Goal: Information Seeking & Learning: Check status

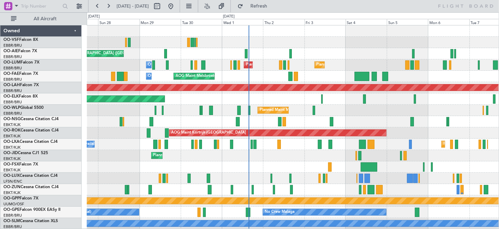
click at [312, 78] on div "AOG Maint Melsbroek Air Base Owner [GEOGRAPHIC_DATA] AOG Maint [US_STATE] ([GEO…" at bounding box center [293, 76] width 412 height 11
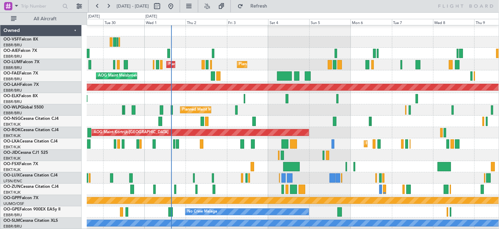
click at [361, 77] on div "AOG Maint Melsbroek Air Base Owner [GEOGRAPHIC_DATA]" at bounding box center [293, 75] width 412 height 11
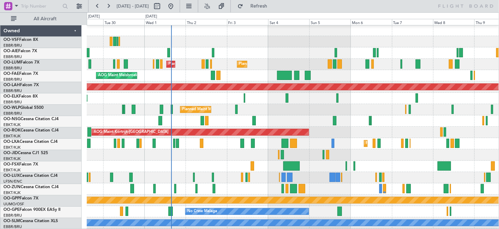
click at [359, 77] on div "AOG Maint Melsbroek Air Base Owner [GEOGRAPHIC_DATA]" at bounding box center [293, 75] width 412 height 11
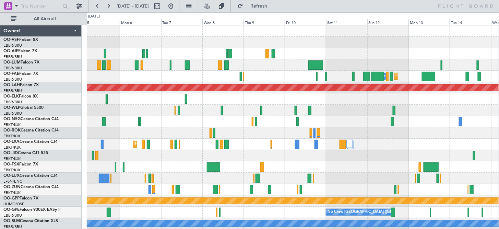
click at [316, 82] on div "Planned Maint [GEOGRAPHIC_DATA] ([GEOGRAPHIC_DATA] National) Owner [GEOGRAPHIC_…" at bounding box center [293, 138] width 412 height 226
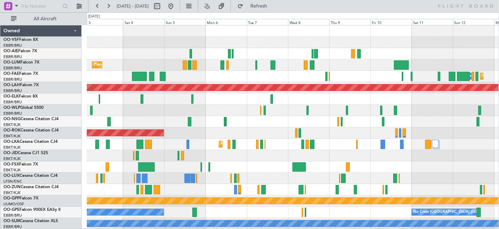
click at [391, 78] on div "Planned Maint Melsbroek Air Base Owner [GEOGRAPHIC_DATA] AOG Maint [GEOGRAPHIC_…" at bounding box center [293, 76] width 412 height 11
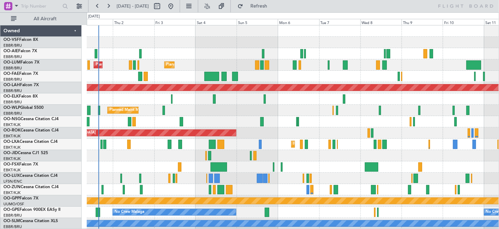
click at [292, 79] on div "AOG Maint Melsbroek Air Base Owner [GEOGRAPHIC_DATA] Owner [GEOGRAPHIC_DATA] Pl…" at bounding box center [293, 76] width 412 height 11
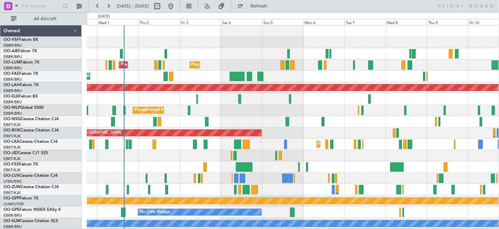
click at [321, 80] on div "AOG Maint Melsbroek Air Base Owner [GEOGRAPHIC_DATA] Owner [GEOGRAPHIC_DATA] Pl…" at bounding box center [293, 76] width 412 height 11
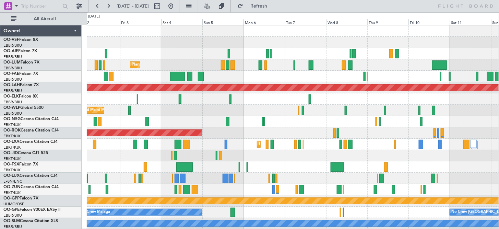
click at [275, 77] on div "AOG Maint Melsbroek Air Base Owner [GEOGRAPHIC_DATA] Planned Maint [GEOGRAPHIC_…" at bounding box center [293, 76] width 412 height 11
click at [297, 67] on div "Planned Maint [GEOGRAPHIC_DATA] ([GEOGRAPHIC_DATA] National) Planned Maint [GEO…" at bounding box center [293, 64] width 412 height 11
